Goal: Task Accomplishment & Management: Manage account settings

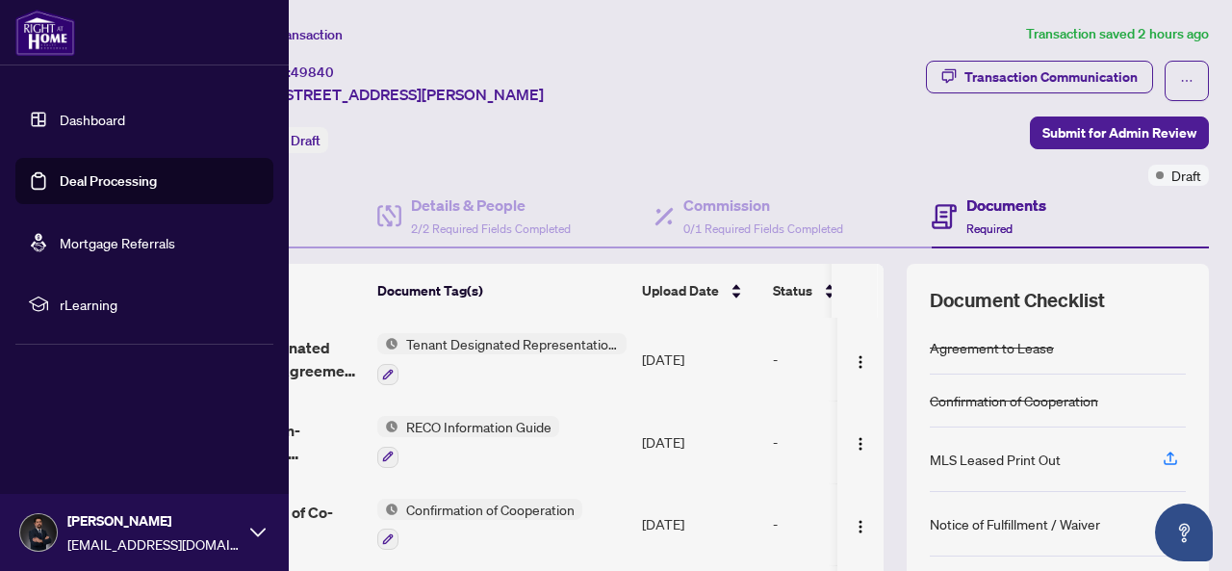
click at [60, 190] on link "Deal Processing" at bounding box center [108, 180] width 97 height 17
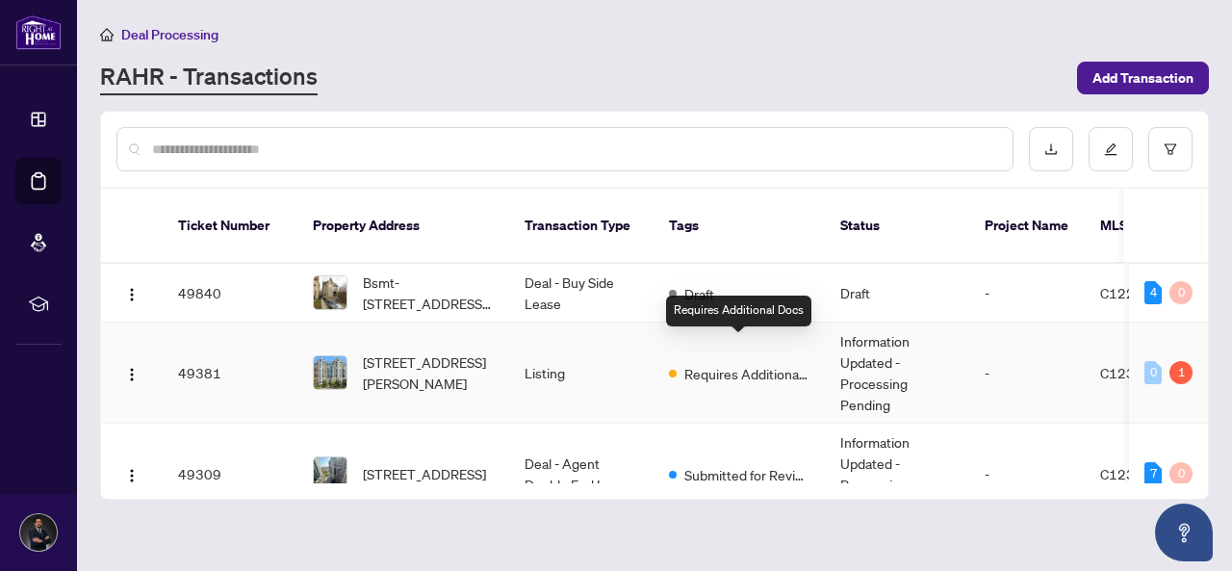
click at [742, 363] on span "Requires Additional Docs" at bounding box center [747, 373] width 125 height 21
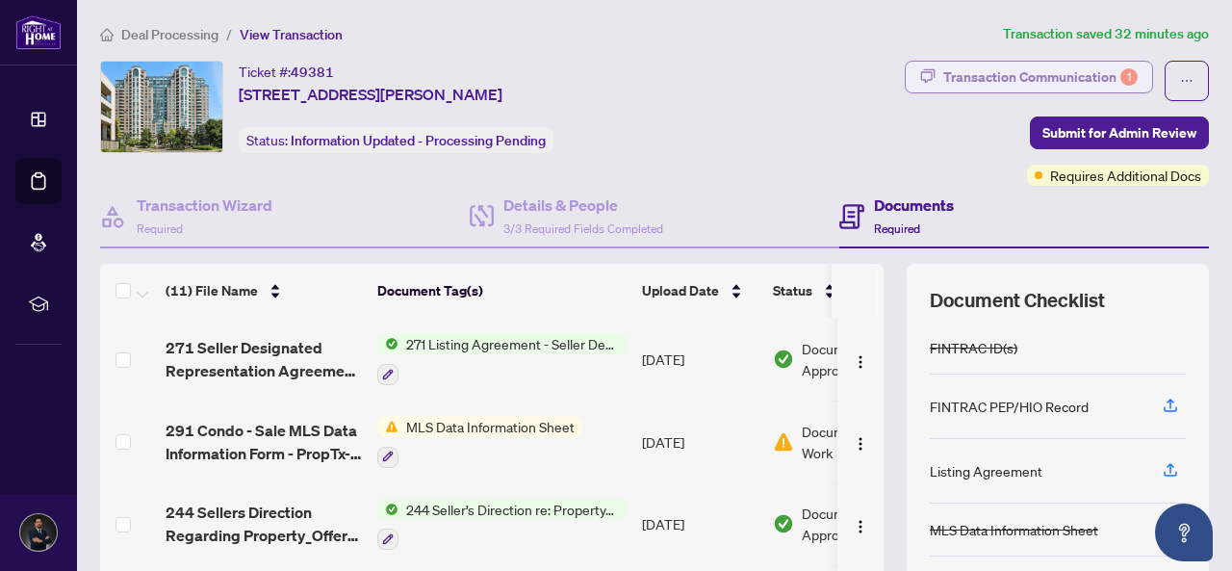
click at [1000, 76] on div "Transaction Communication 1" at bounding box center [1041, 77] width 194 height 31
type textarea "**********"
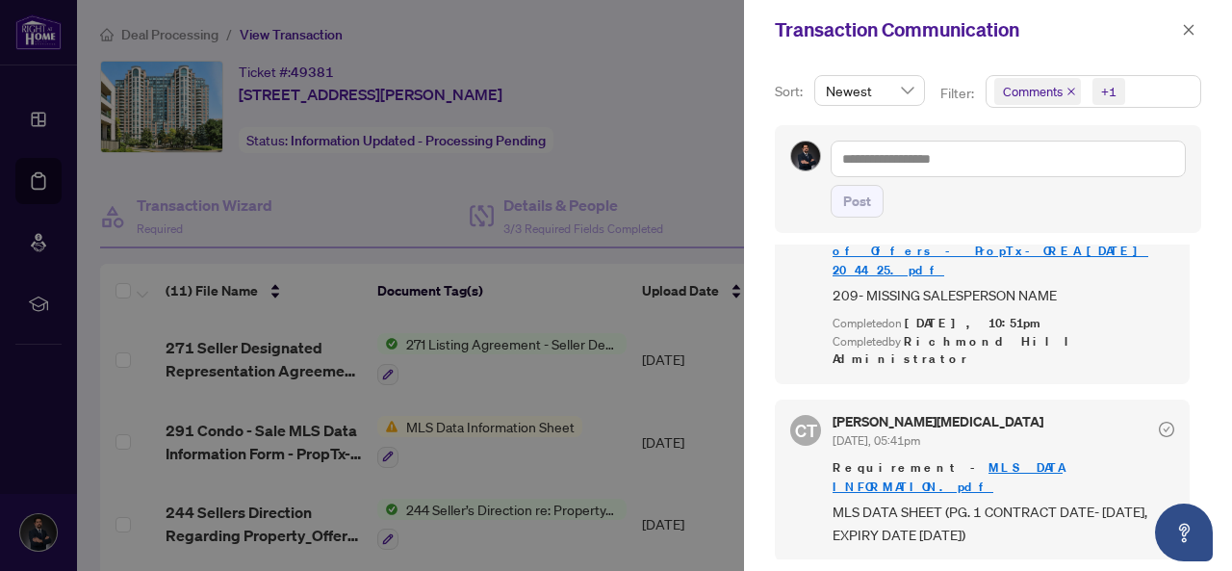
scroll to position [544, 0]
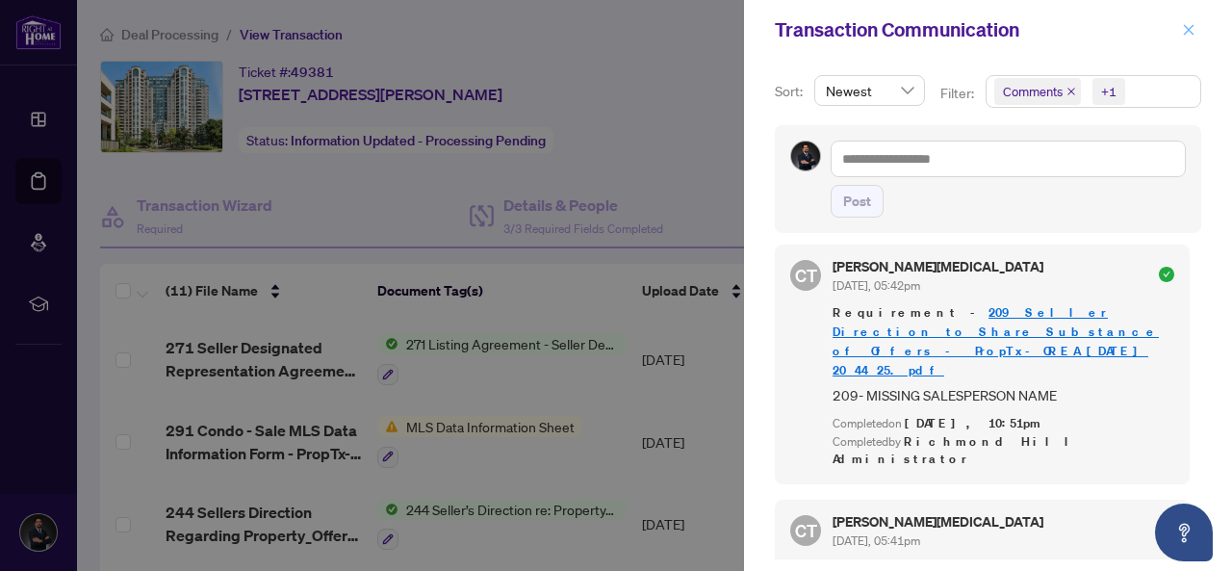
click at [1186, 24] on icon "close" at bounding box center [1188, 29] width 13 height 13
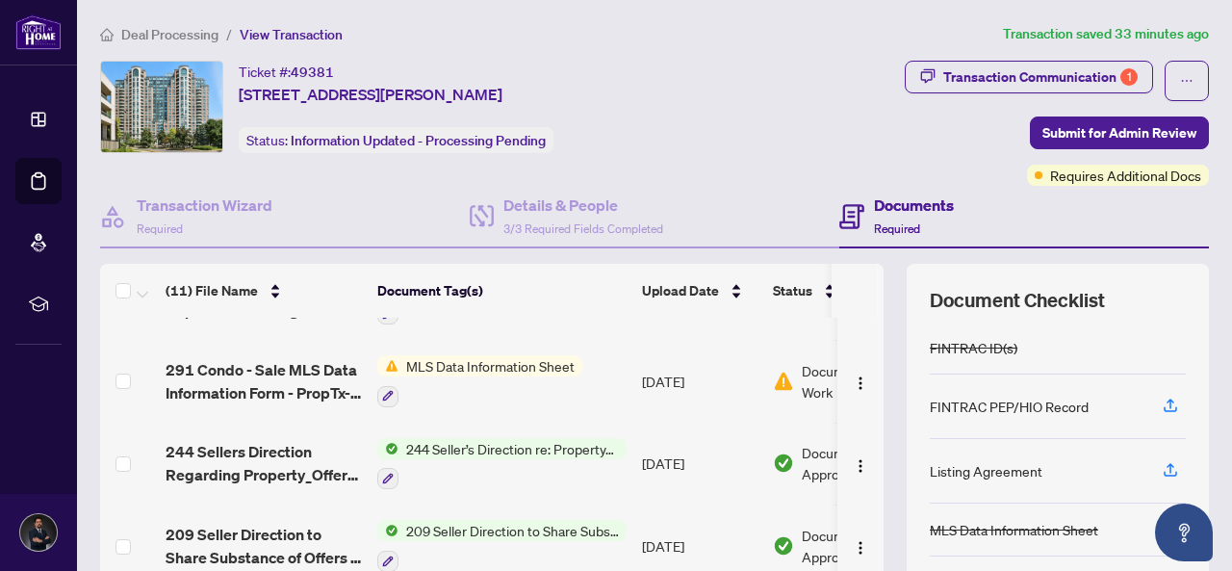
scroll to position [41, 0]
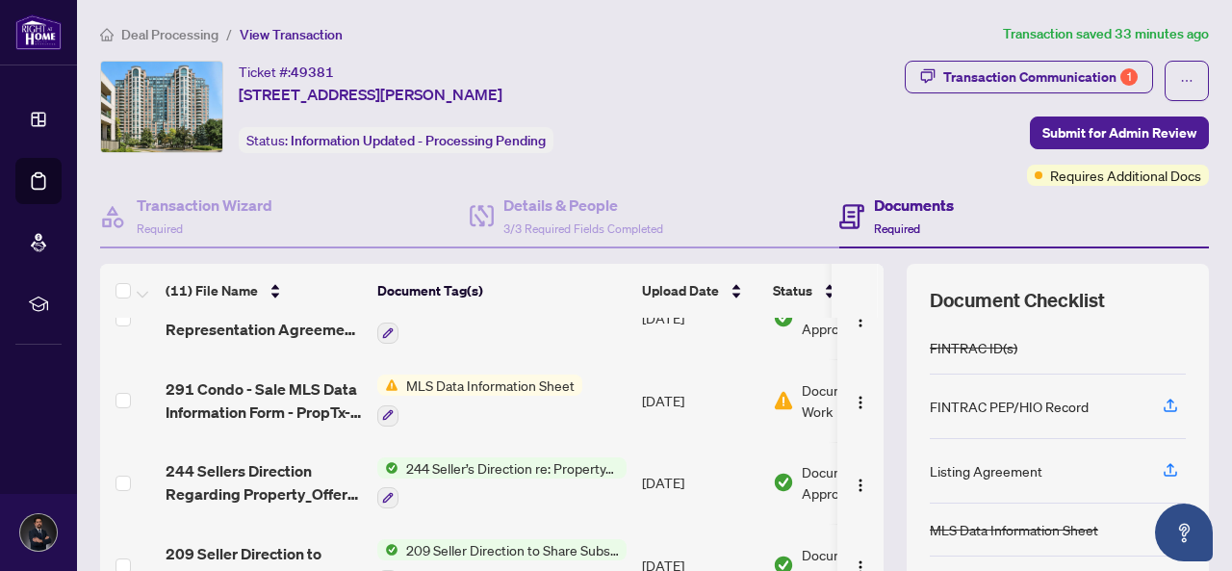
click at [542, 382] on span "MLS Data Information Sheet" at bounding box center [491, 385] width 184 height 21
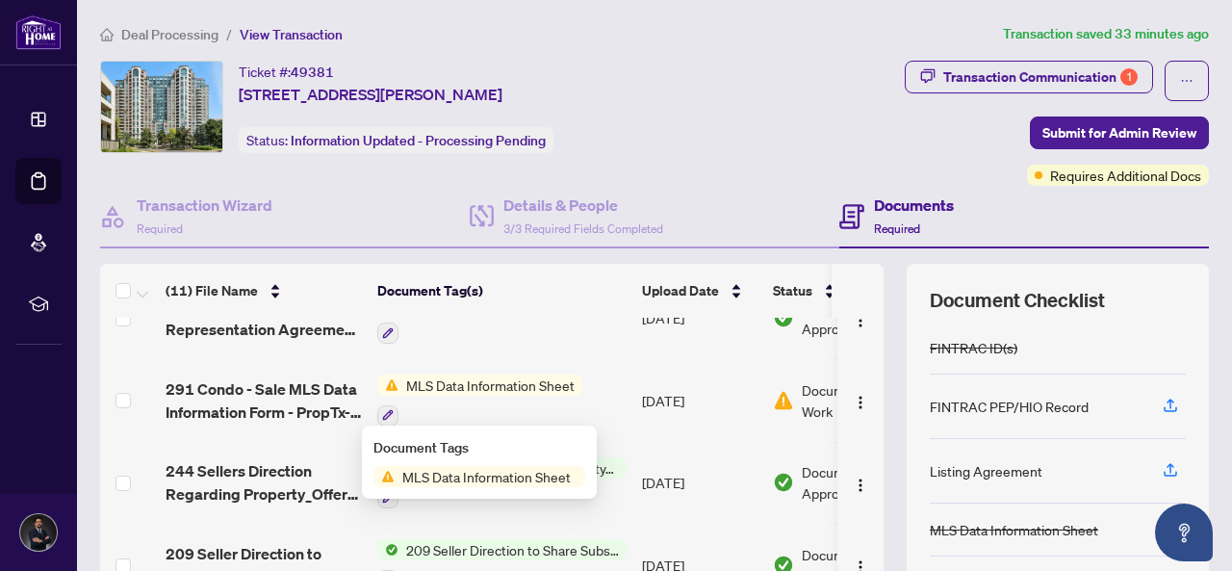
click at [286, 377] on span "291 Condo - Sale MLS Data Information Form - PropTx-OREA_[DATE] 19_50_35.pdf" at bounding box center [264, 400] width 196 height 46
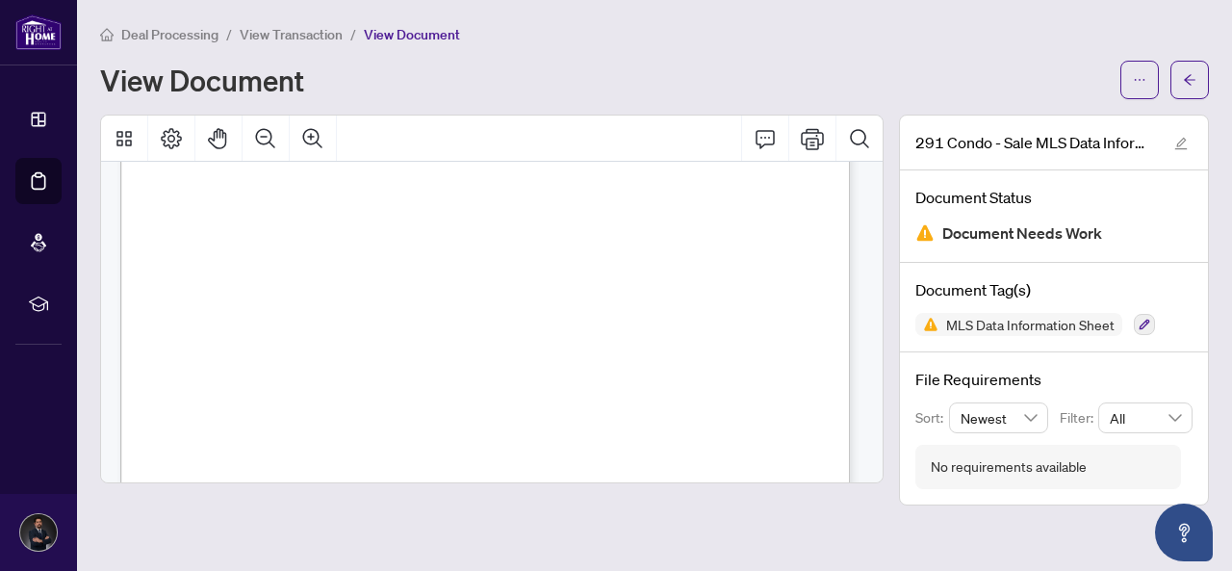
scroll to position [578, 0]
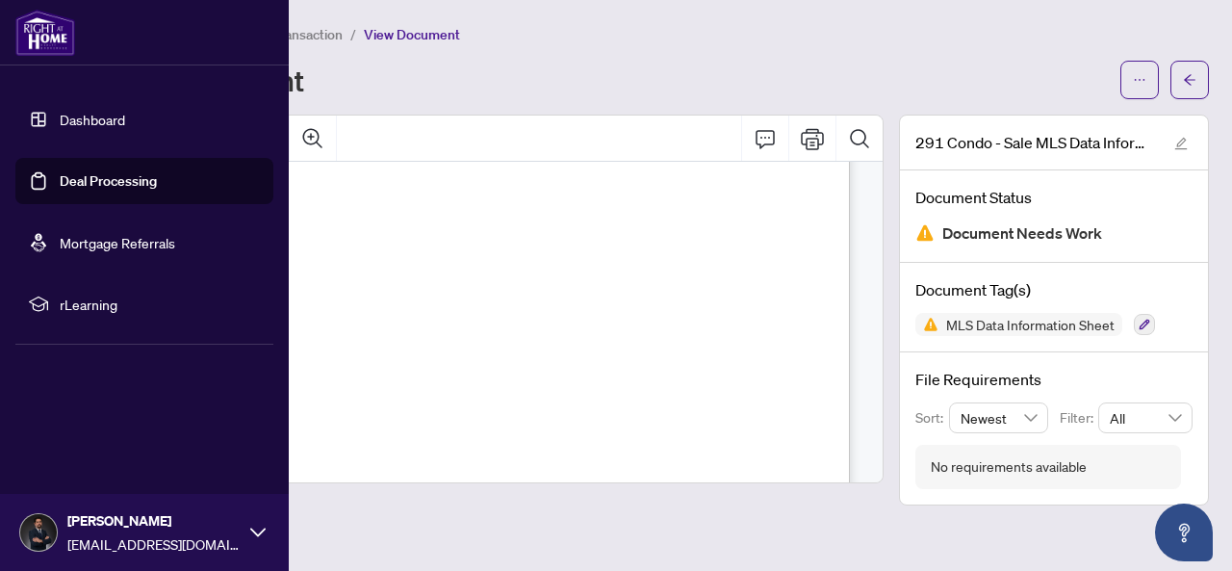
click at [60, 172] on link "Deal Processing" at bounding box center [108, 180] width 97 height 17
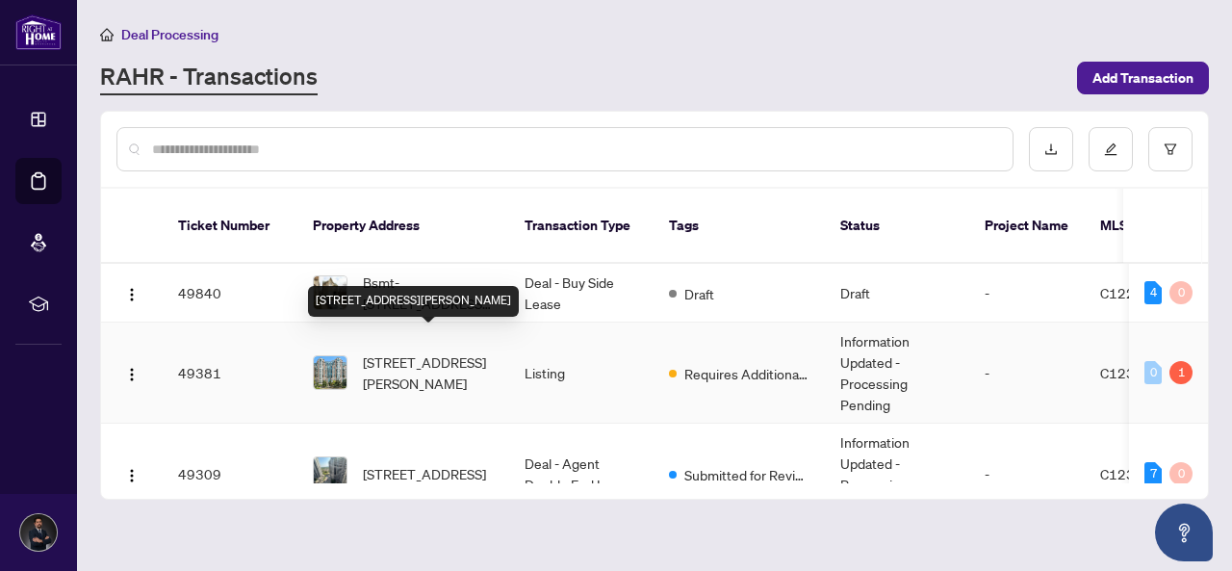
click at [418, 361] on span "[STREET_ADDRESS][PERSON_NAME]" at bounding box center [428, 372] width 131 height 42
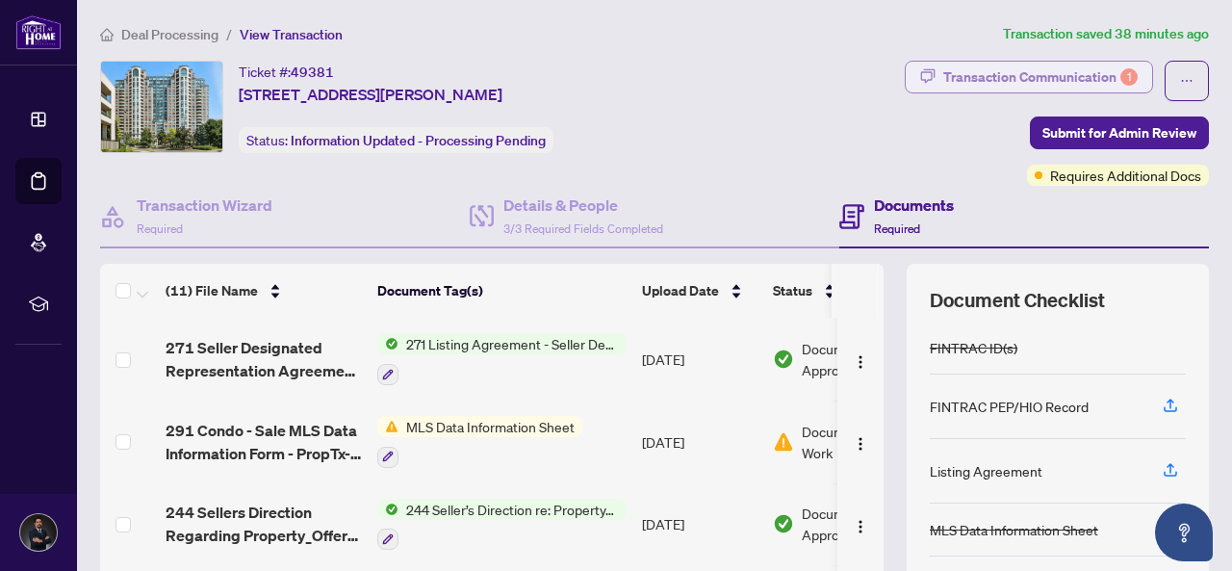
click at [993, 74] on div "Transaction Communication 1" at bounding box center [1041, 77] width 194 height 31
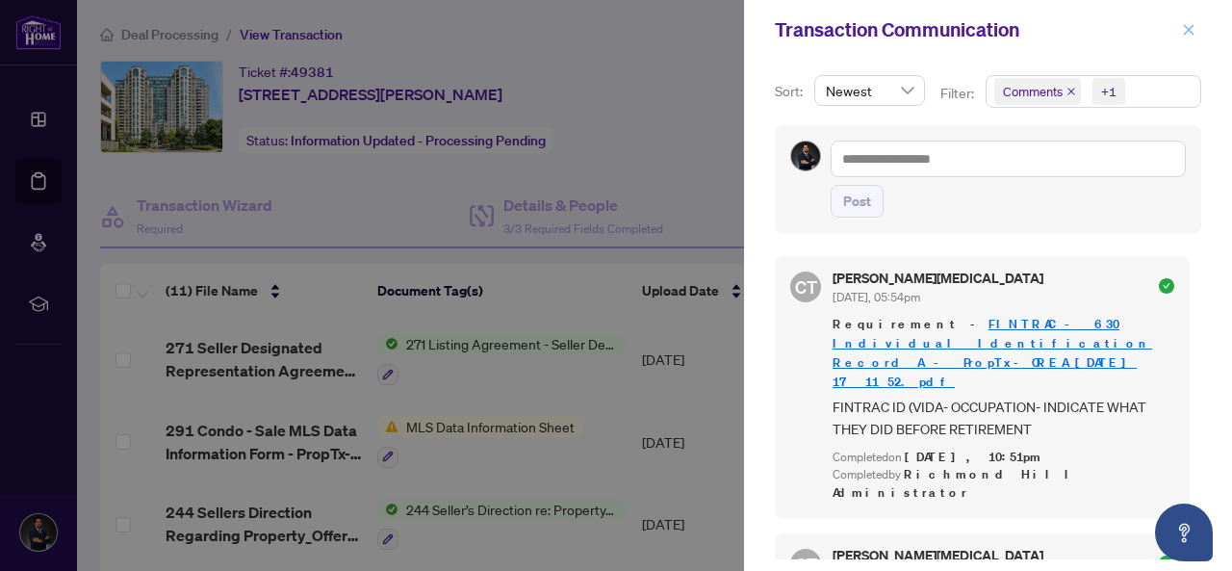
click at [1184, 25] on icon "close" at bounding box center [1188, 29] width 13 height 13
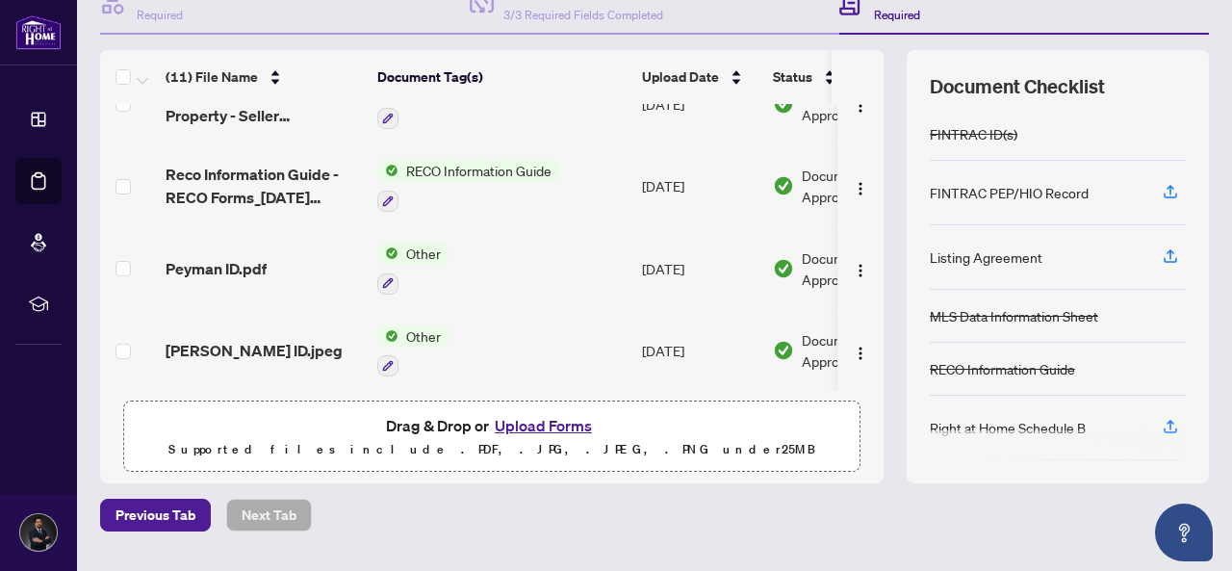
scroll to position [261, 0]
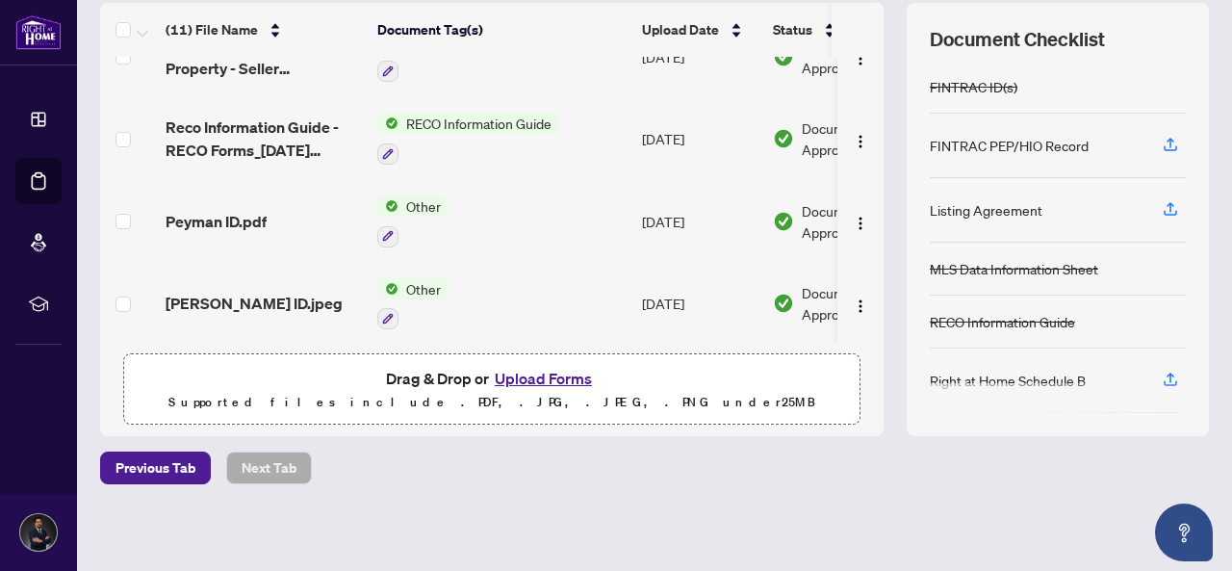
click at [541, 378] on button "Upload Forms" at bounding box center [543, 378] width 109 height 25
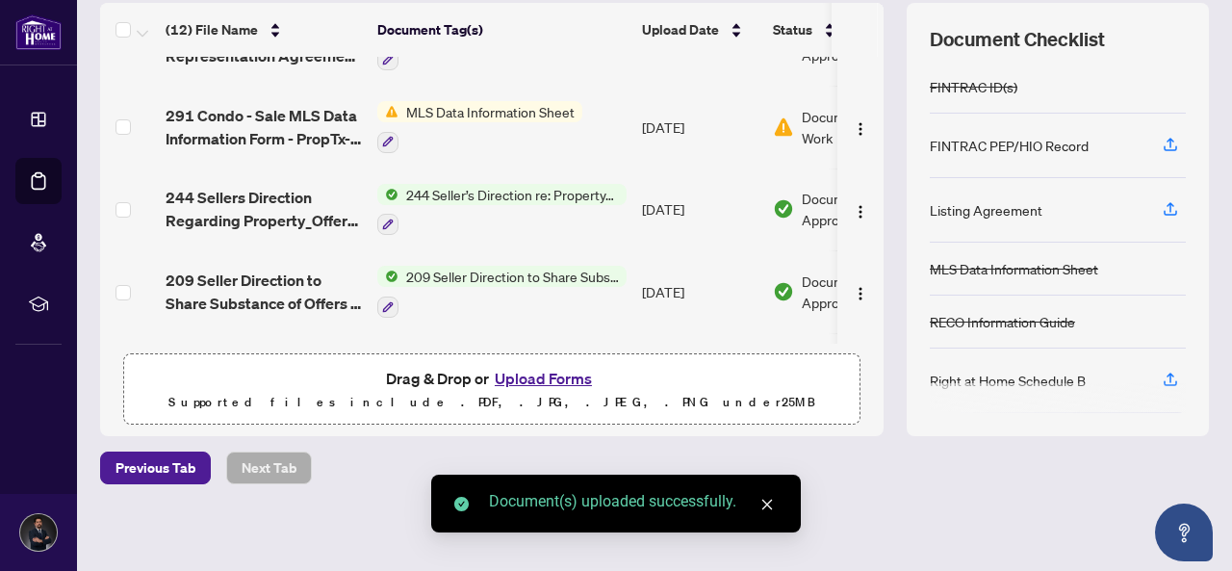
scroll to position [0, 0]
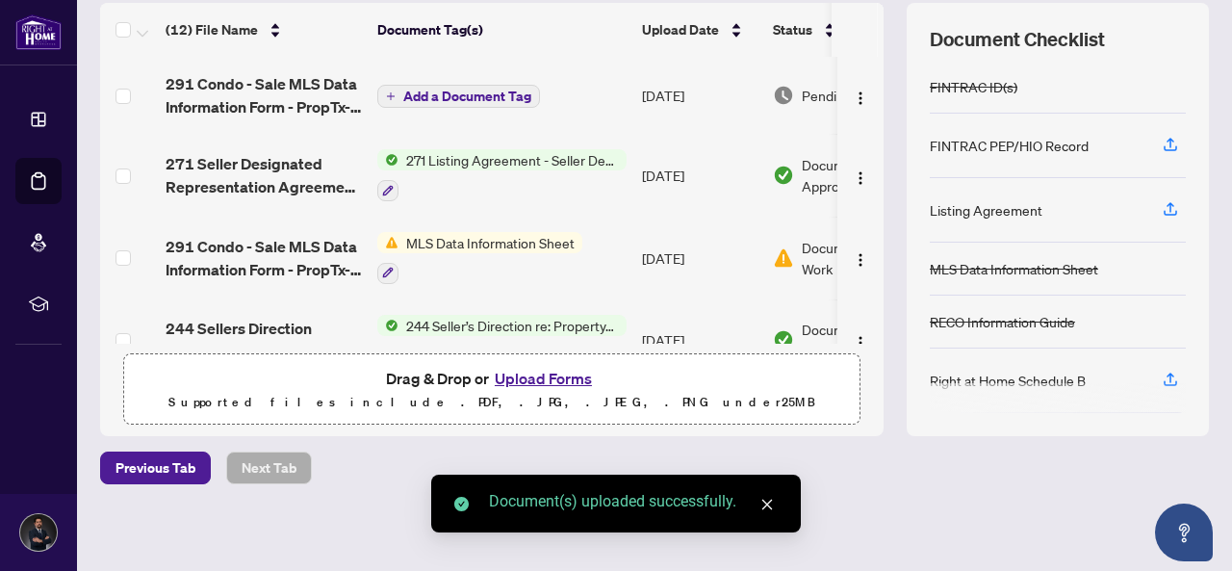
click at [251, 94] on span "291 Condo - Sale MLS Data Information Form - PropTx-OREA_[DATE] 19_50_35.pdf" at bounding box center [264, 95] width 196 height 46
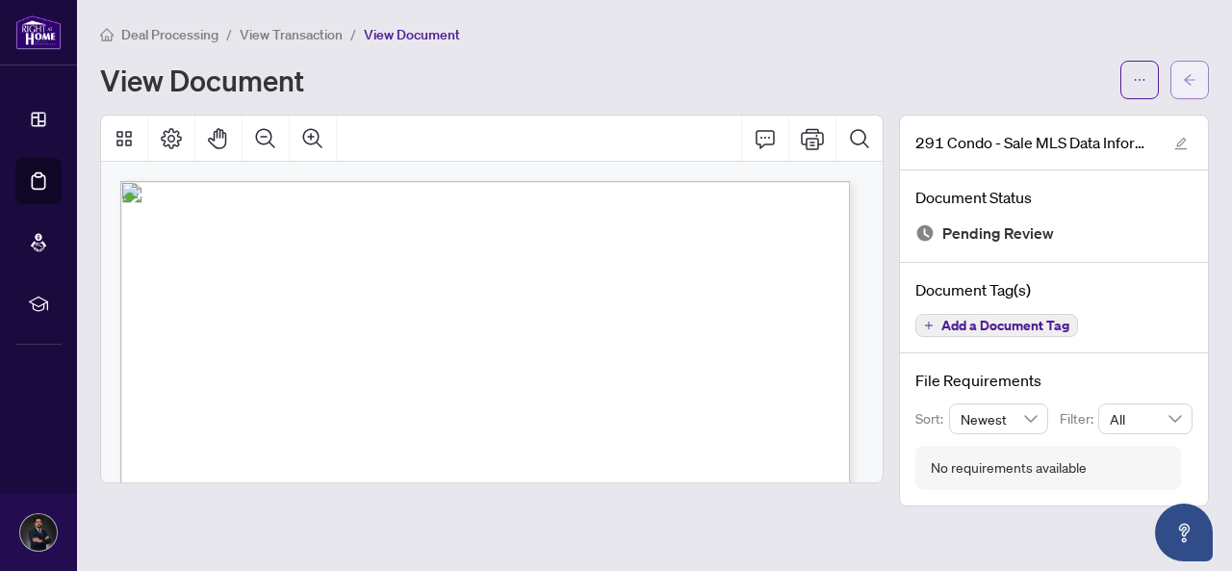
click at [1196, 73] on icon "arrow-left" at bounding box center [1189, 79] width 13 height 13
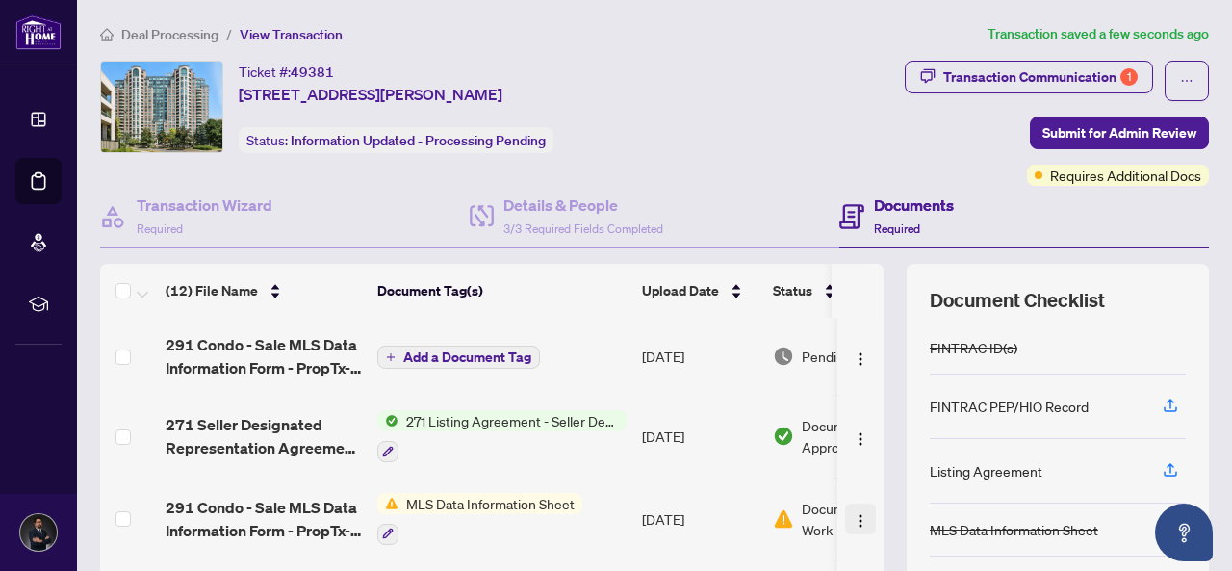
click at [853, 517] on img "button" at bounding box center [860, 520] width 15 height 15
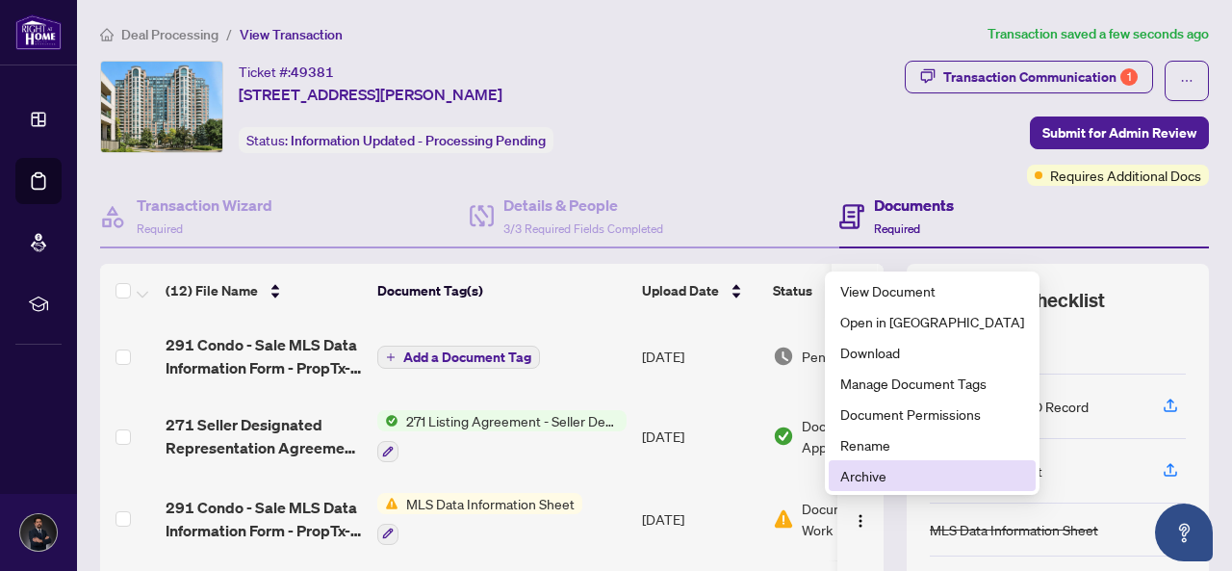
click at [861, 485] on span "Archive" at bounding box center [933, 475] width 184 height 21
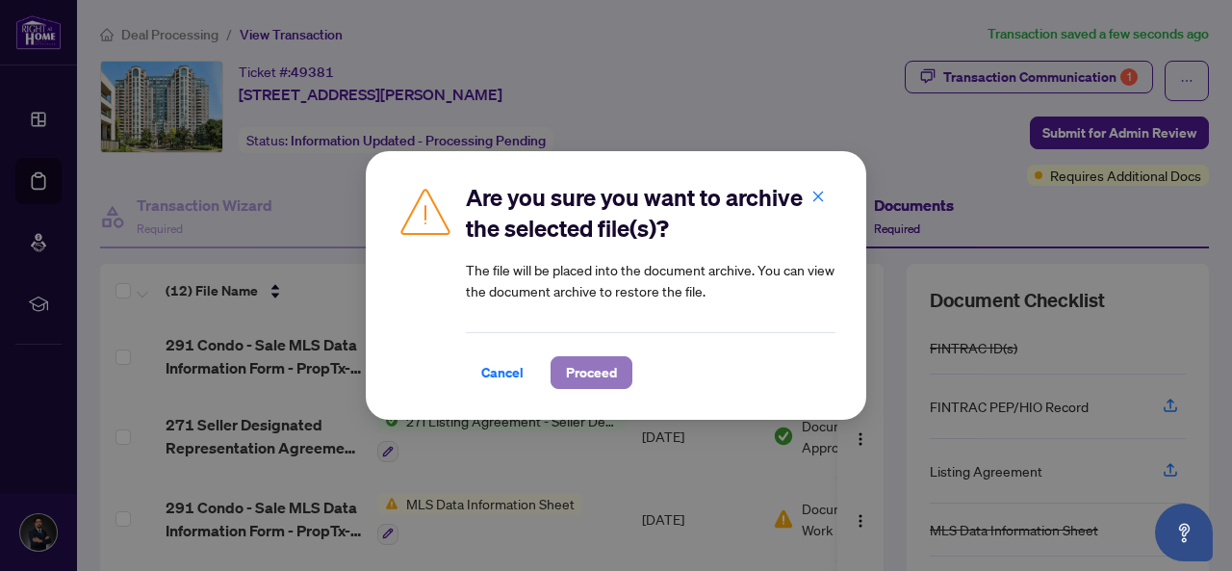
click at [605, 378] on span "Proceed" at bounding box center [591, 372] width 51 height 31
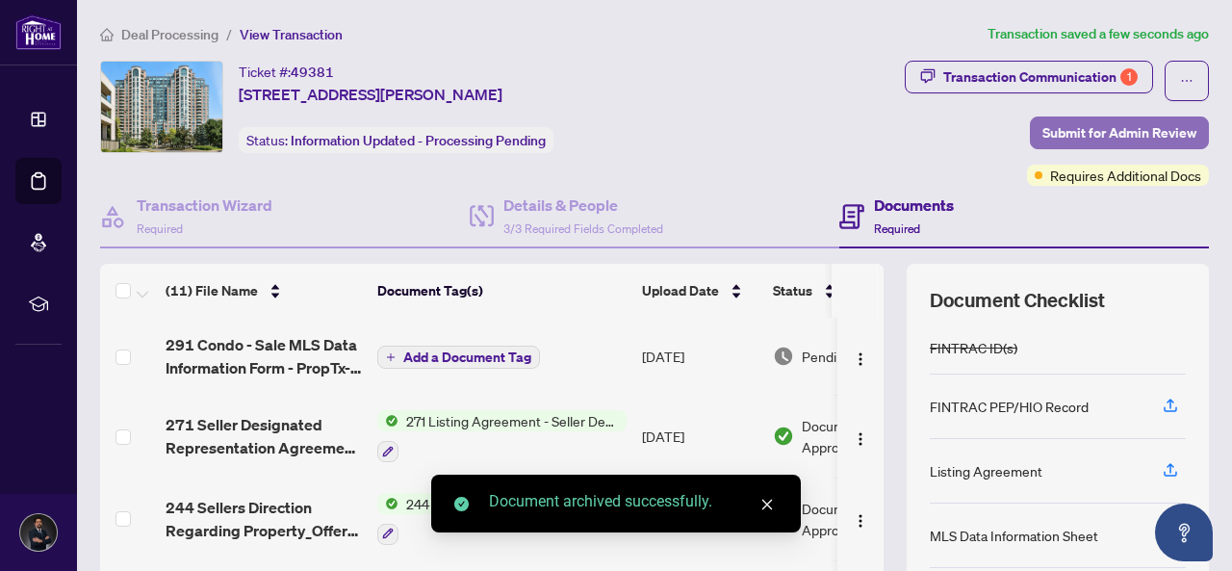
click at [1084, 129] on span "Submit for Admin Review" at bounding box center [1120, 132] width 154 height 31
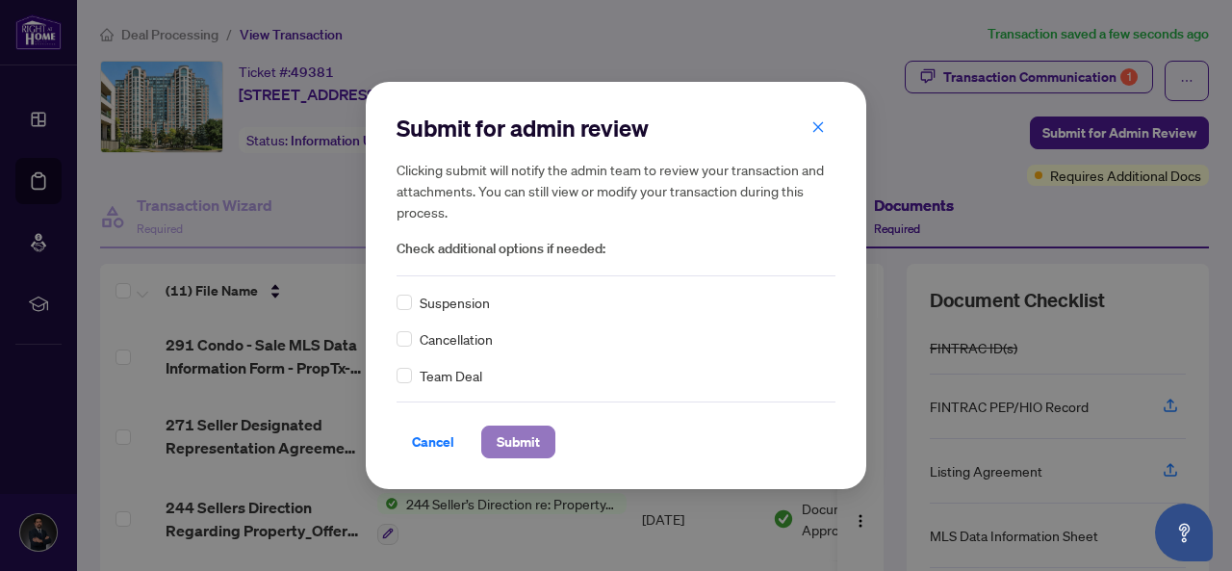
click at [535, 427] on span "Submit" at bounding box center [518, 442] width 43 height 31
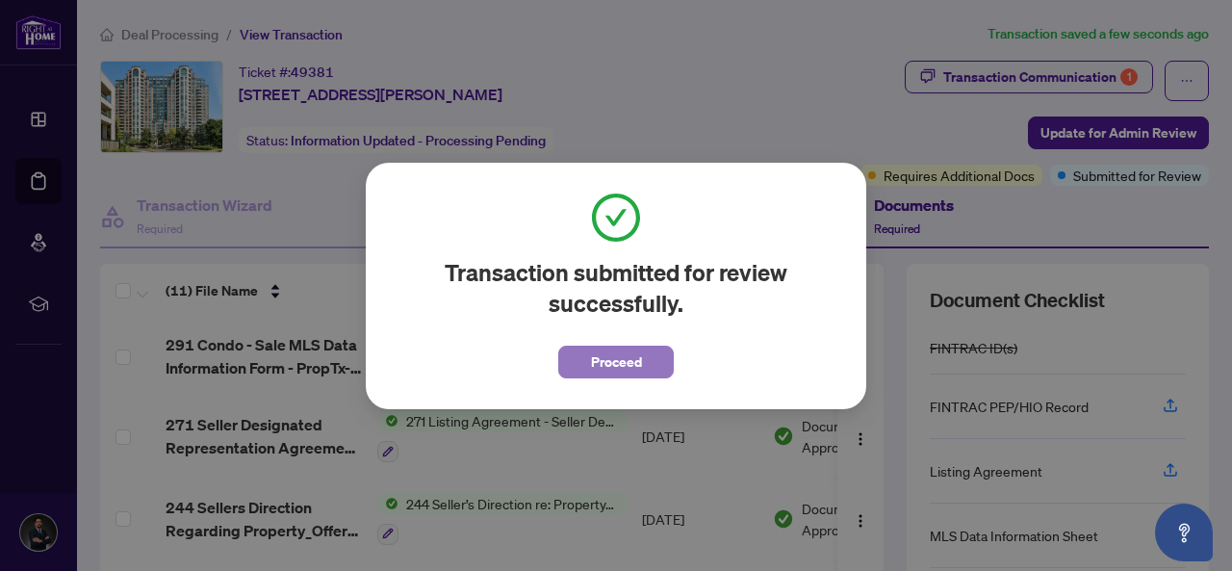
click at [635, 367] on span "Proceed" at bounding box center [616, 362] width 51 height 31
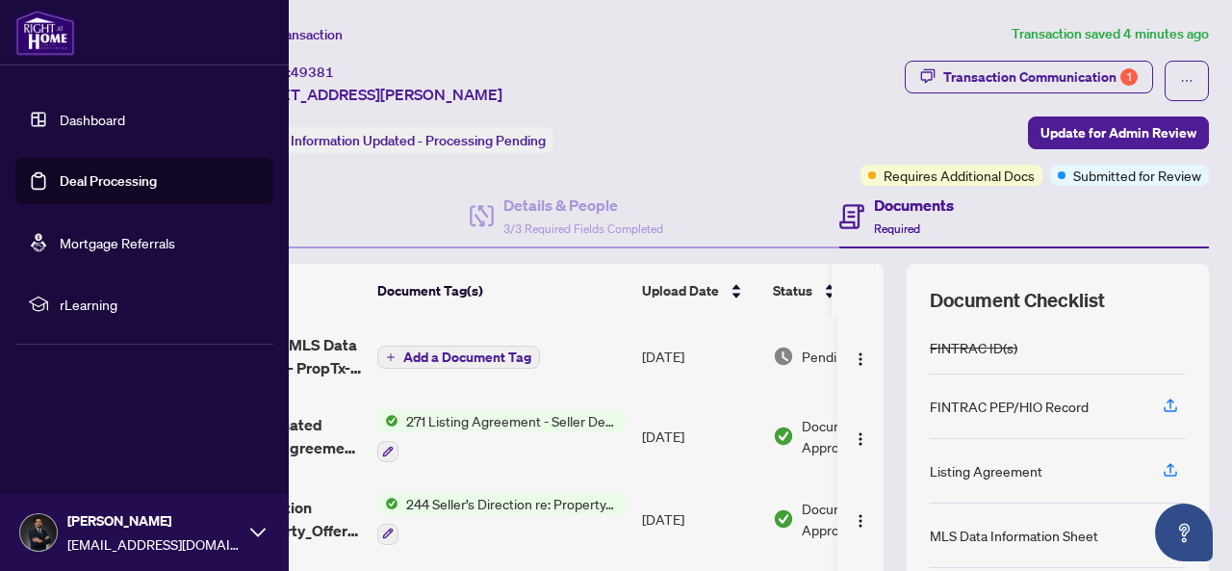
click at [60, 183] on link "Deal Processing" at bounding box center [108, 180] width 97 height 17
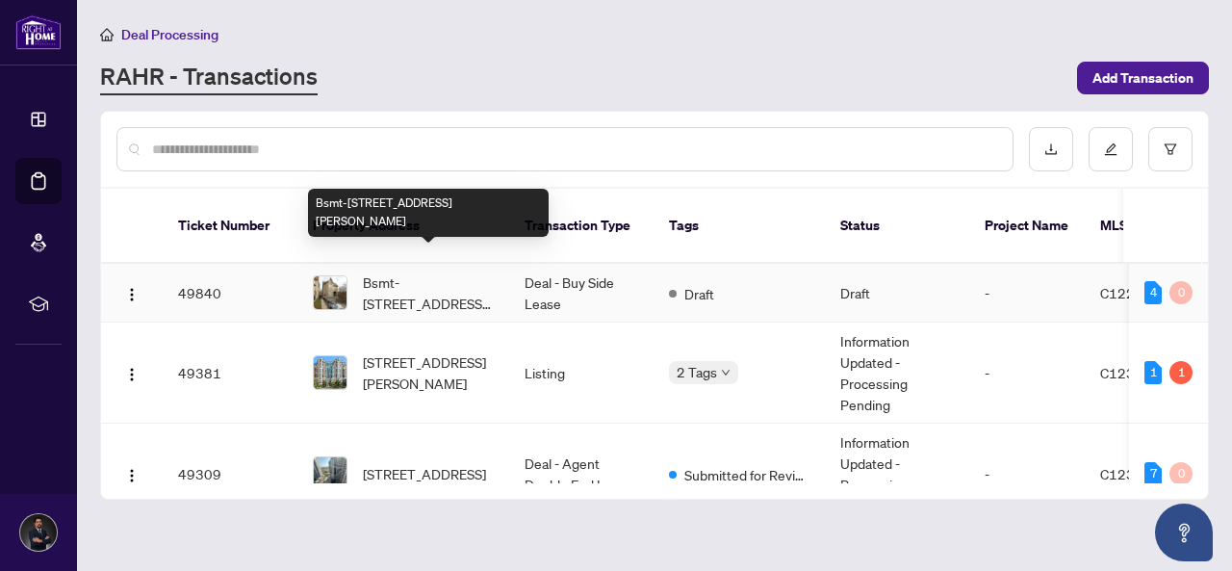
click at [452, 272] on span "Bsmt-[STREET_ADDRESS][PERSON_NAME]" at bounding box center [428, 293] width 131 height 42
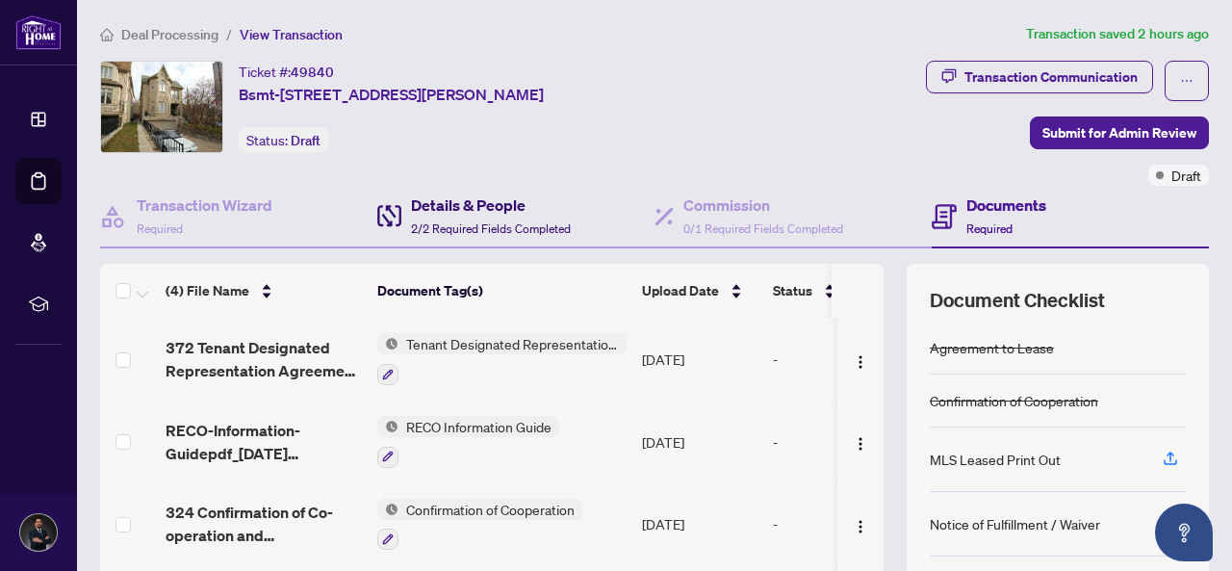
click at [484, 202] on h4 "Details & People" at bounding box center [491, 205] width 160 height 23
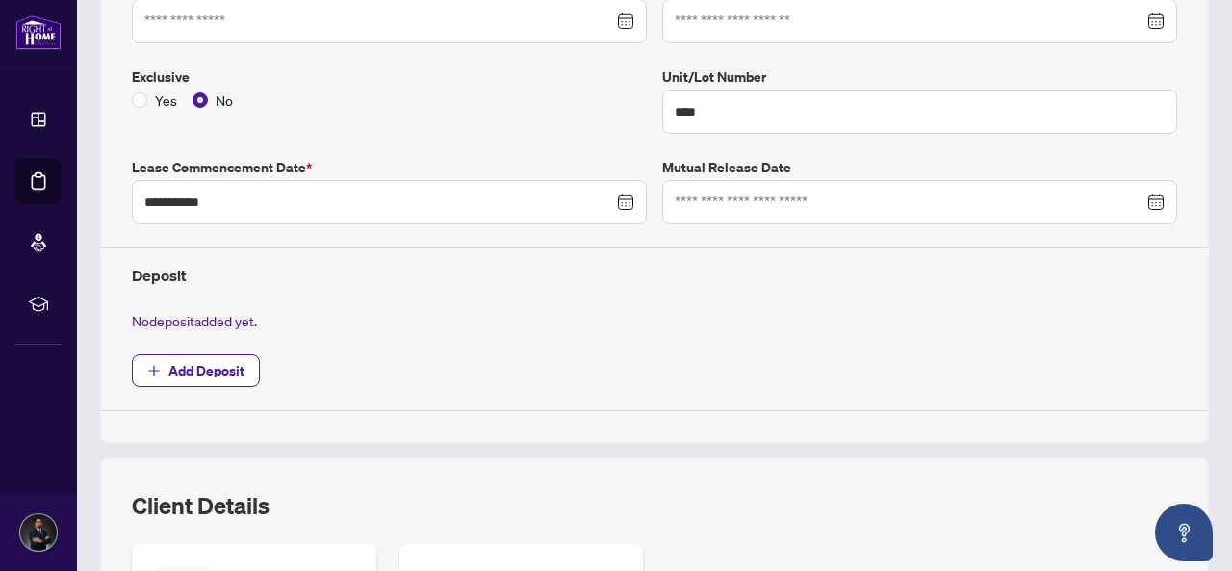
scroll to position [481, 0]
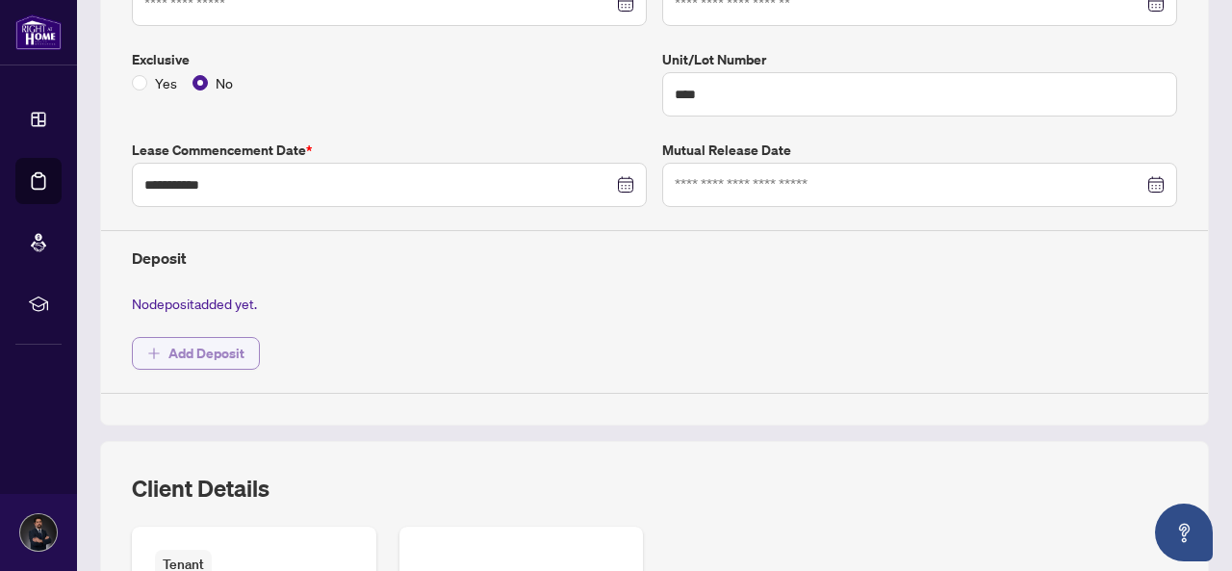
click at [232, 357] on span "Add Deposit" at bounding box center [206, 353] width 76 height 31
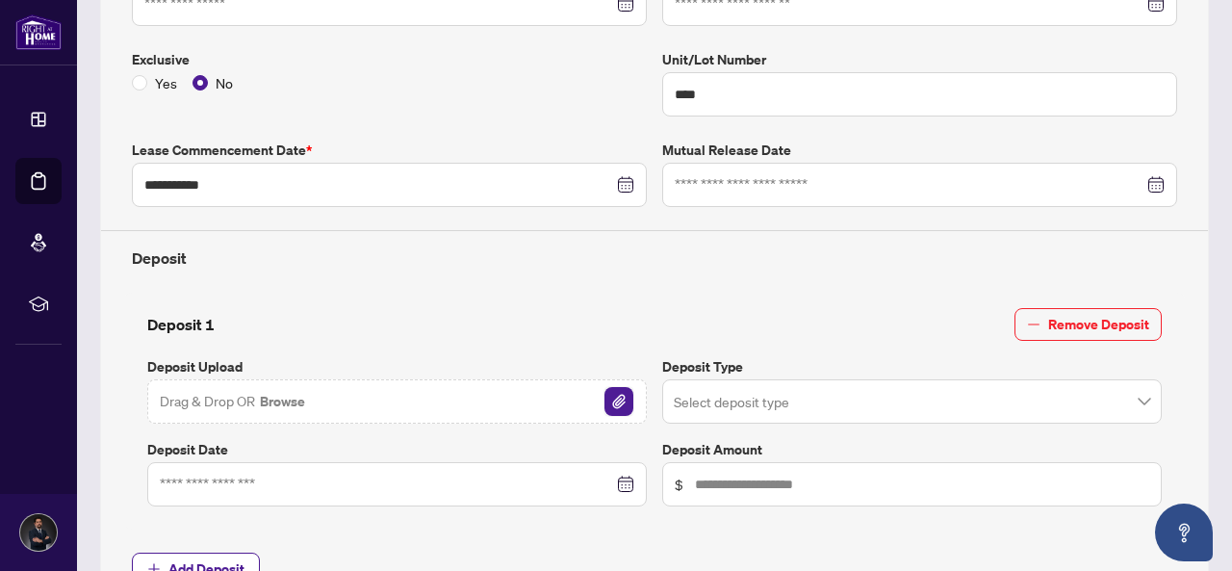
click at [609, 389] on img "button" at bounding box center [619, 401] width 29 height 29
click at [698, 386] on input "search" at bounding box center [903, 404] width 459 height 42
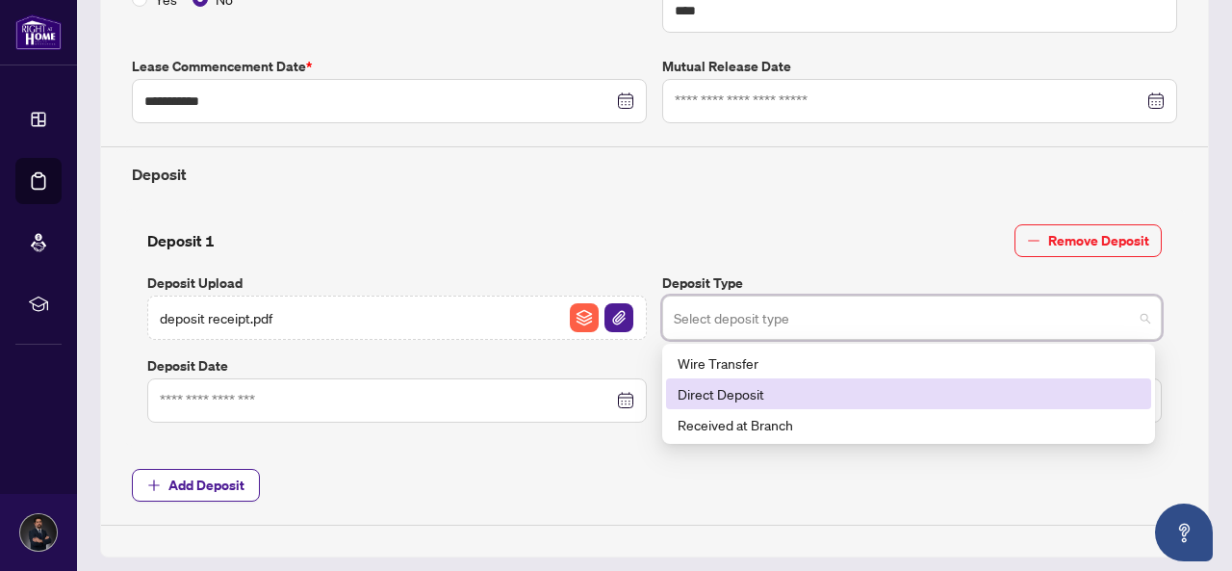
scroll to position [578, 0]
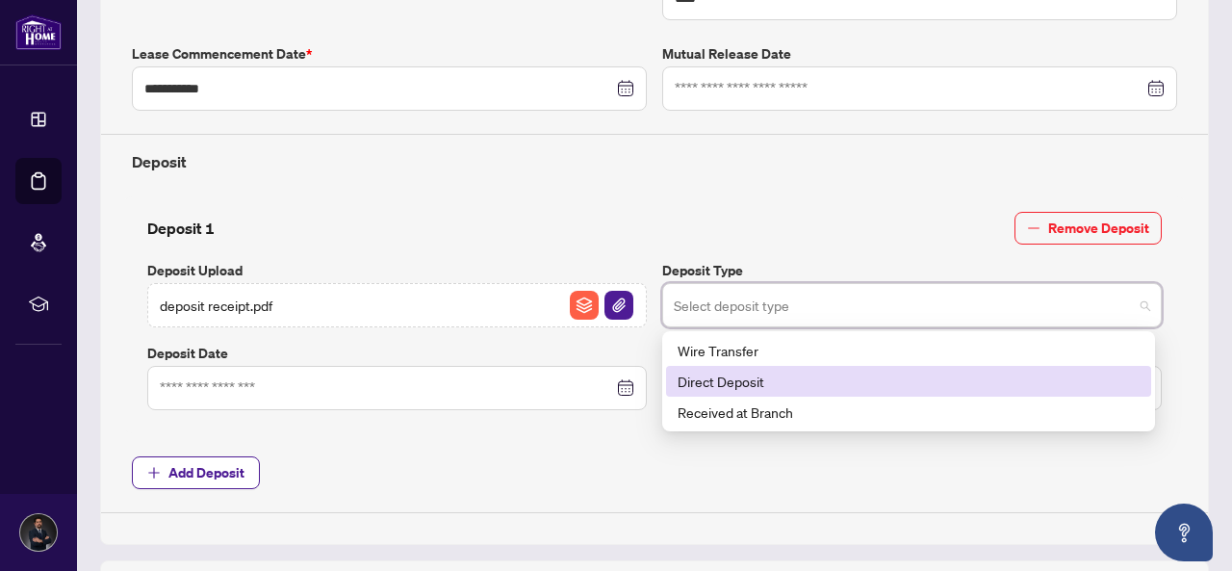
click at [741, 384] on div "Direct Deposit" at bounding box center [909, 381] width 462 height 21
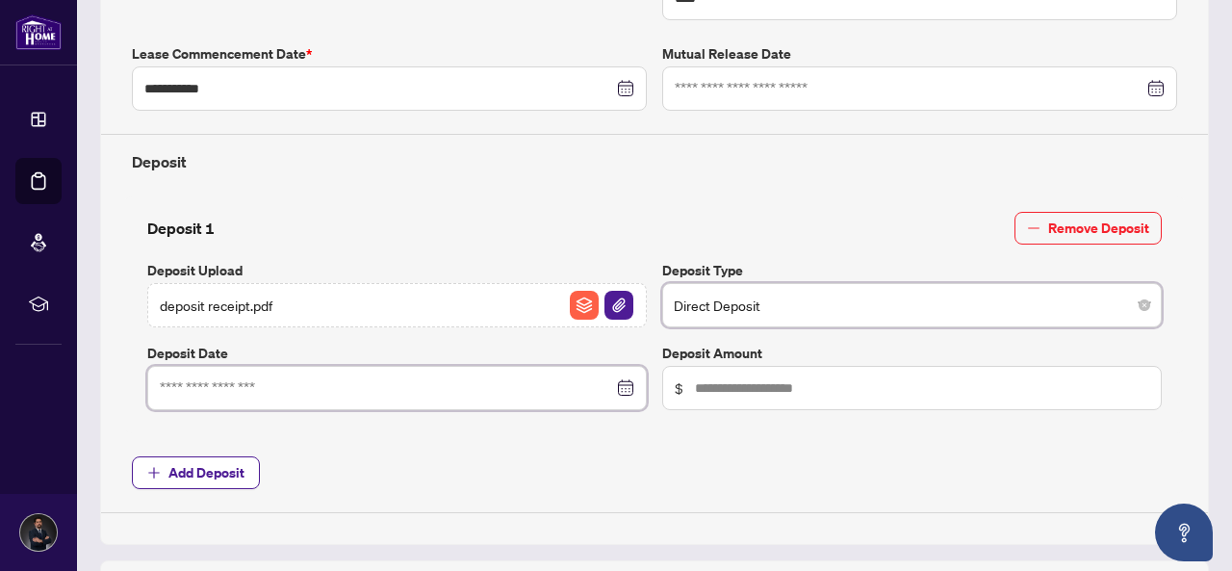
click at [285, 378] on input at bounding box center [386, 387] width 453 height 21
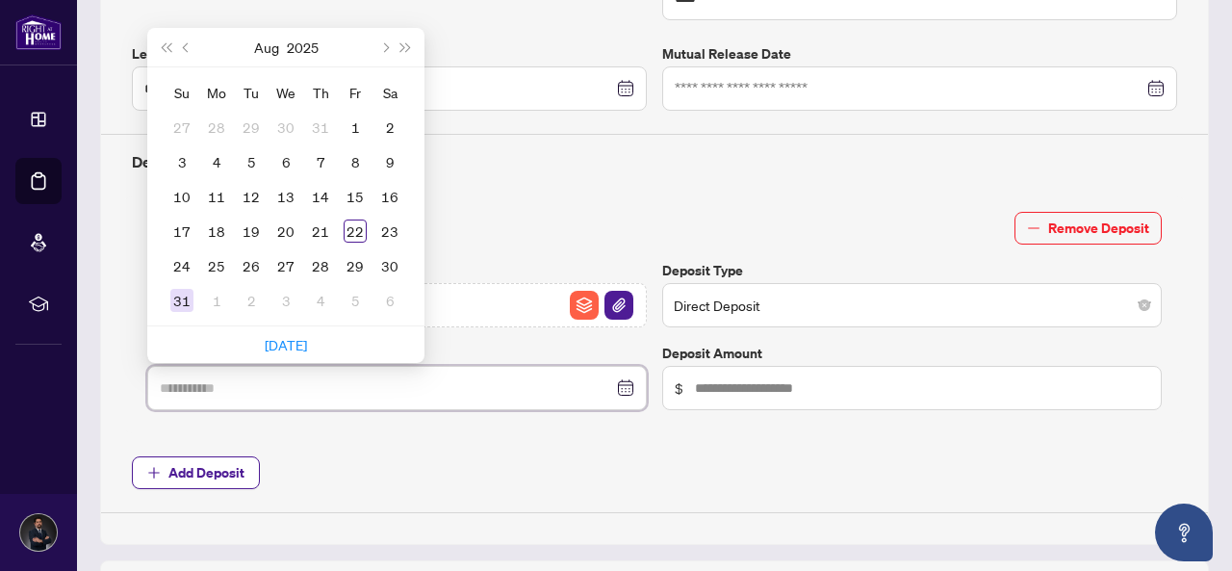
type input "**********"
click at [125, 276] on div "Deposit 1 Remove Deposit Deposit Upload deposit receipt.pdf Deposit Type Direct…" at bounding box center [654, 314] width 1061 height 237
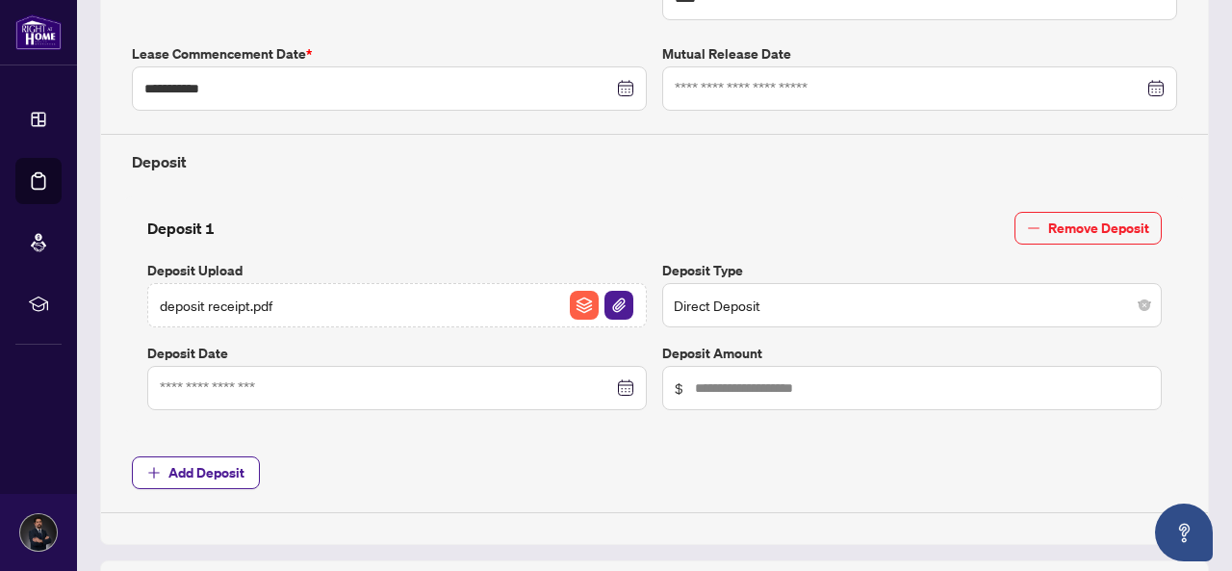
click at [272, 367] on div at bounding box center [397, 388] width 500 height 44
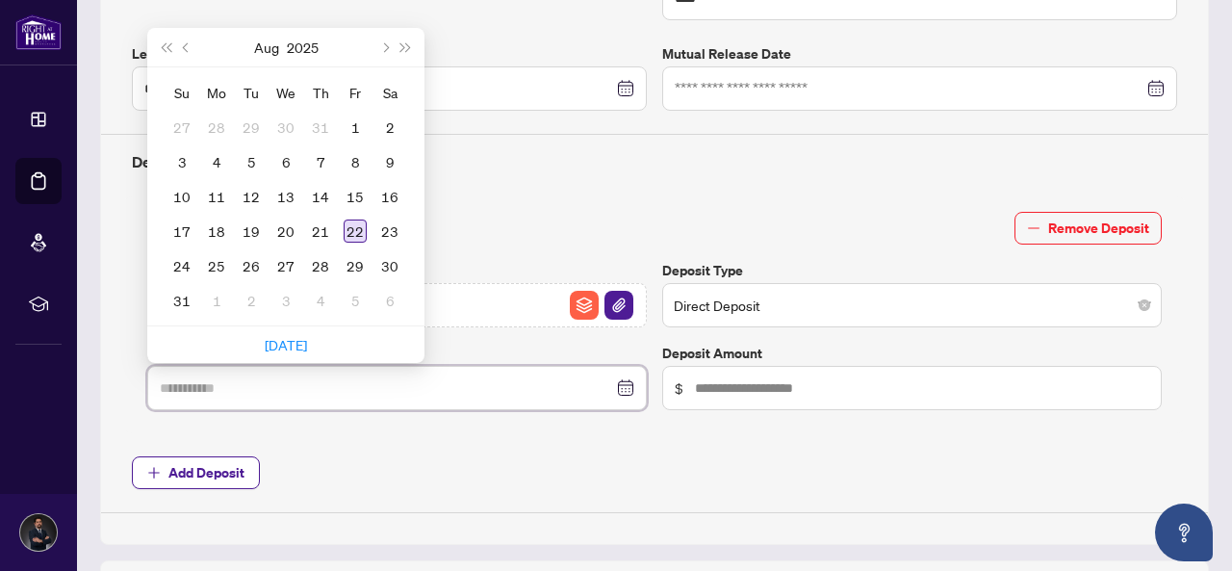
type input "**********"
click at [351, 227] on div "22" at bounding box center [355, 231] width 23 height 23
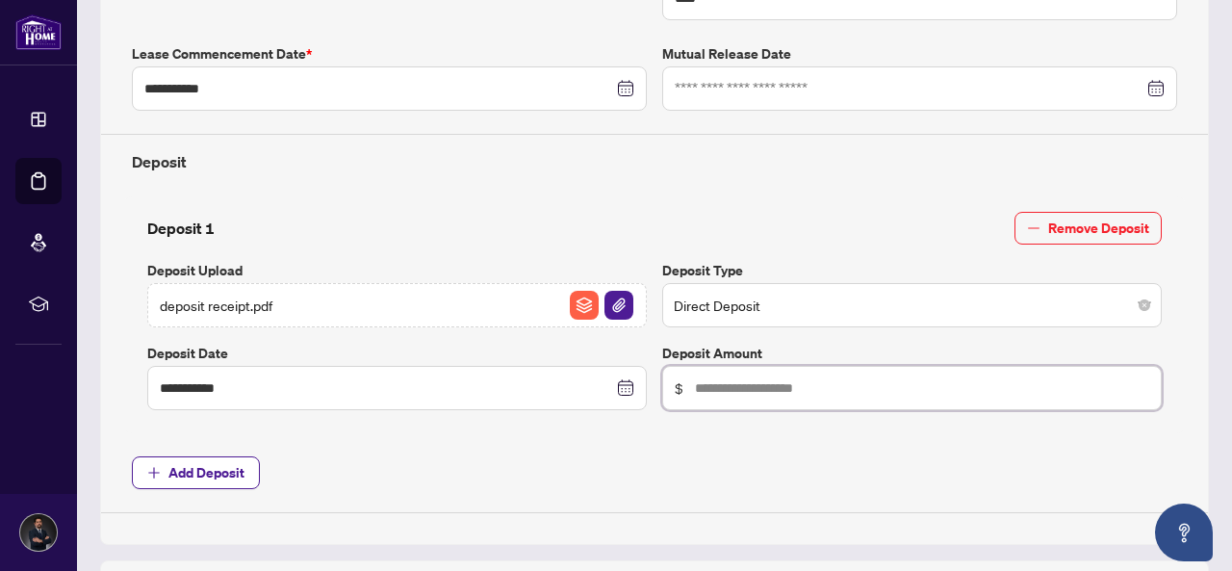
click at [740, 380] on input "text" at bounding box center [922, 387] width 454 height 21
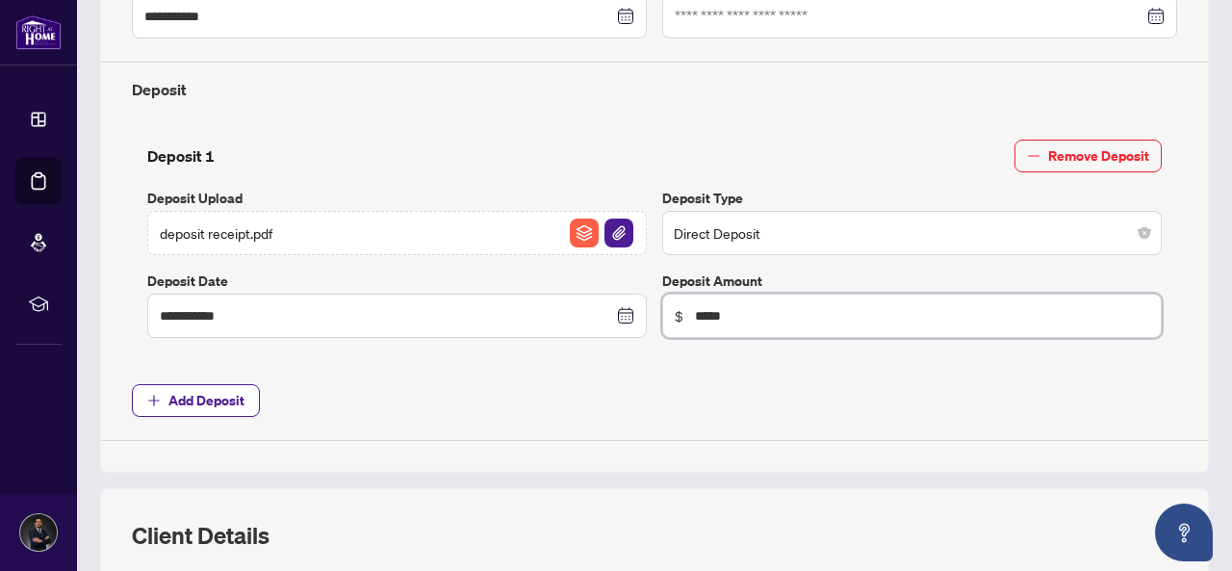
scroll to position [674, 0]
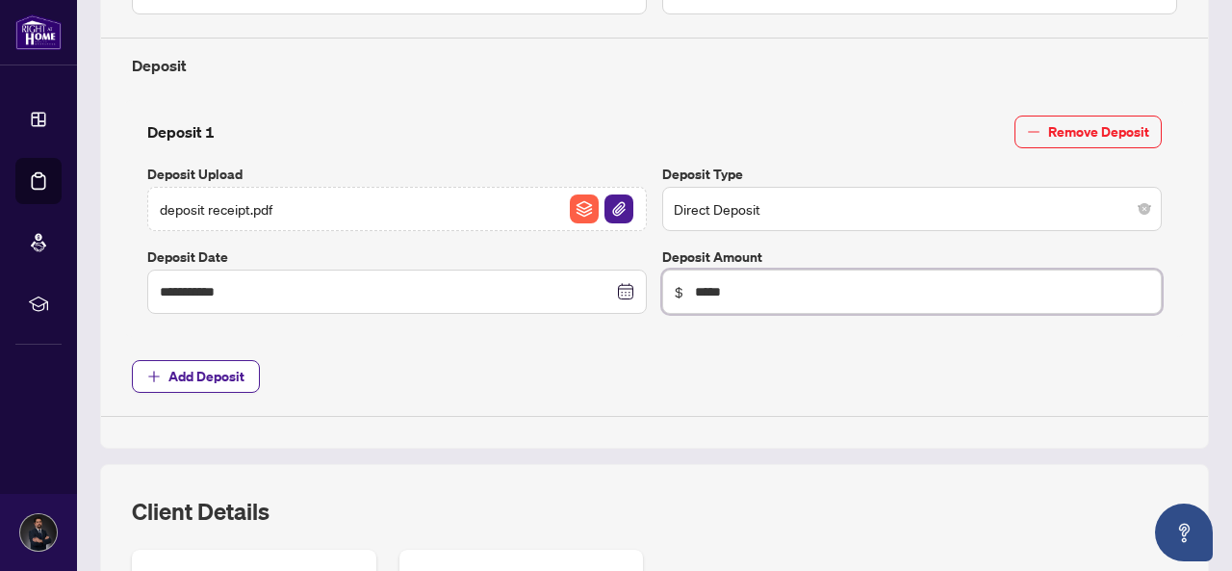
type input "*****"
click at [678, 434] on div "**********" at bounding box center [654, 19] width 1109 height 859
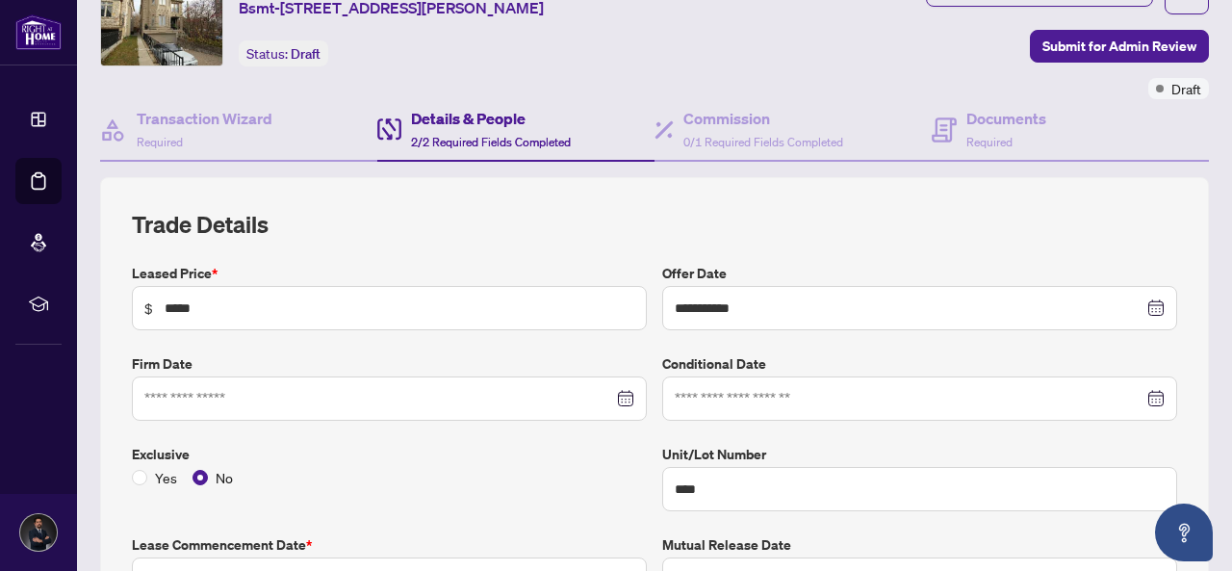
scroll to position [0, 0]
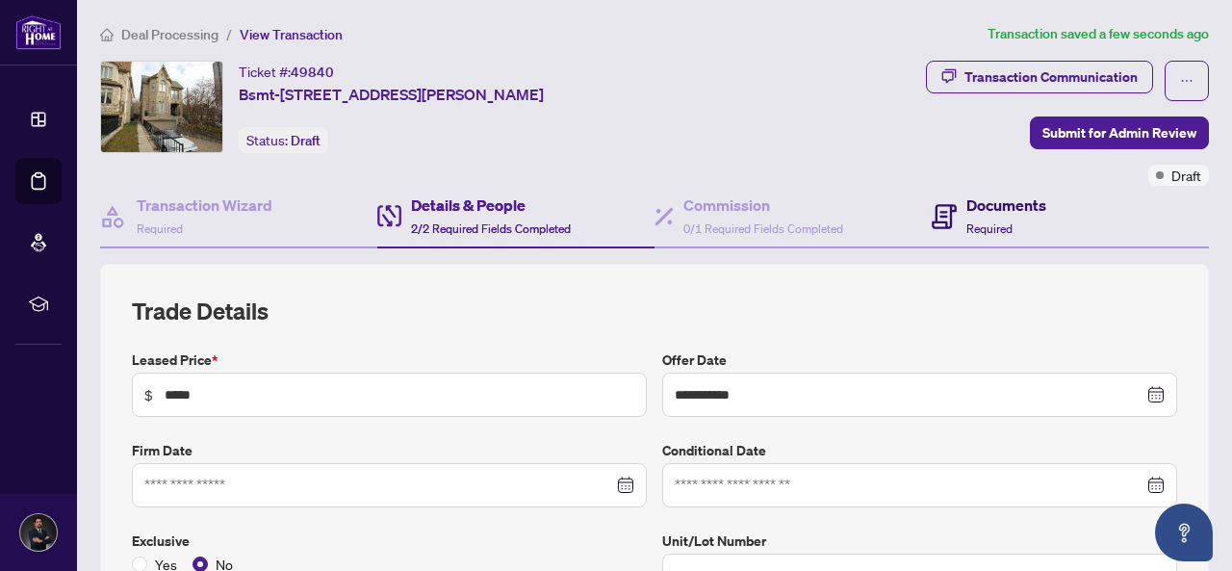
click at [951, 228] on div "Documents Required" at bounding box center [989, 216] width 115 height 45
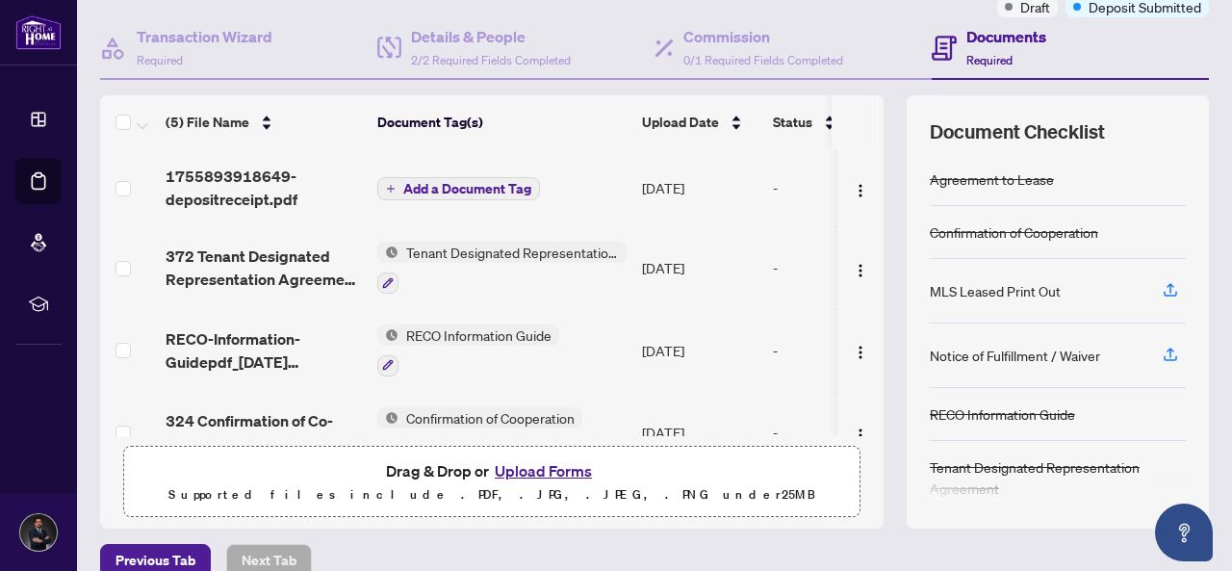
scroll to position [261, 0]
